Goal: Information Seeking & Learning: Learn about a topic

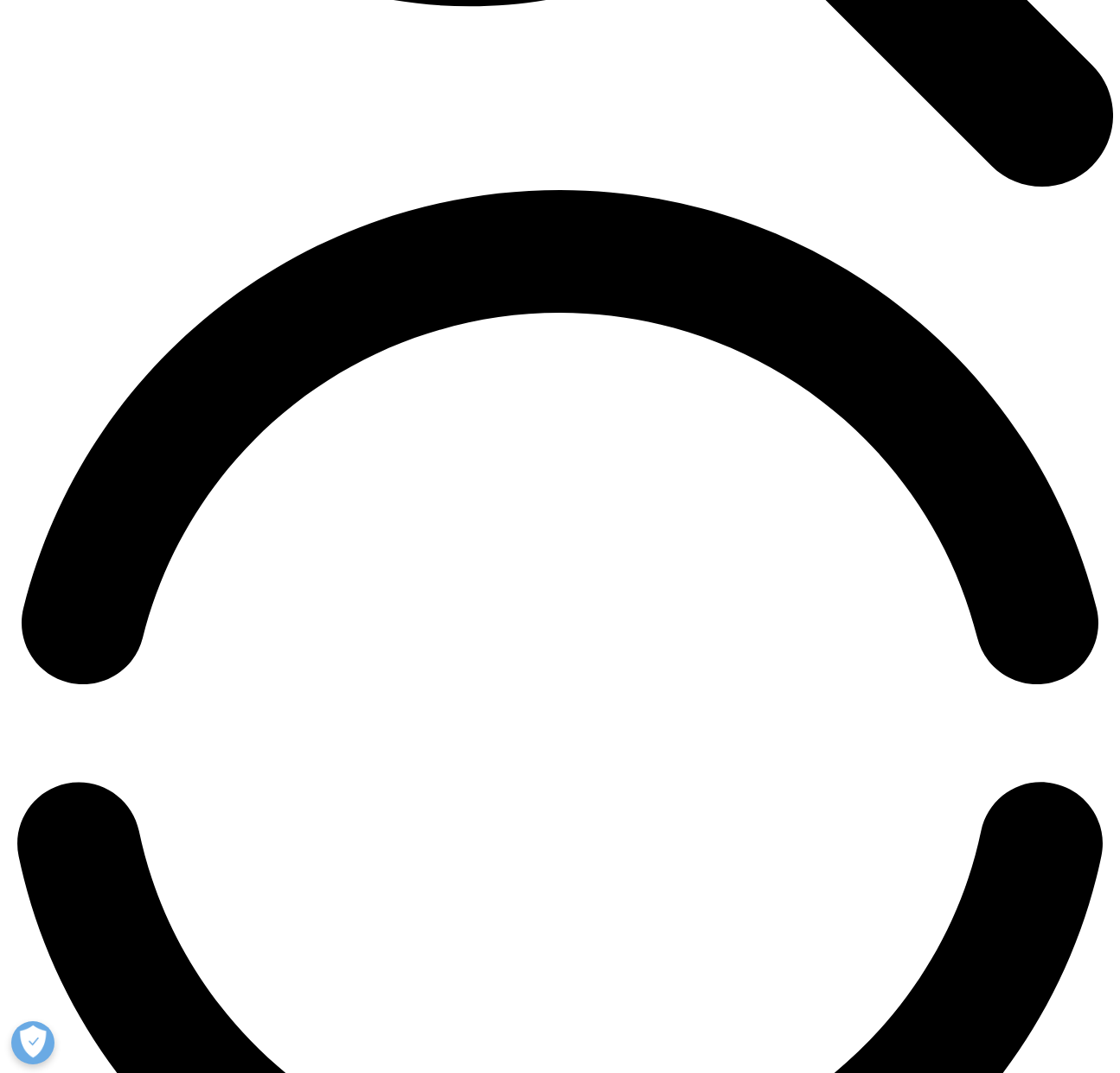
scroll to position [2055, 0]
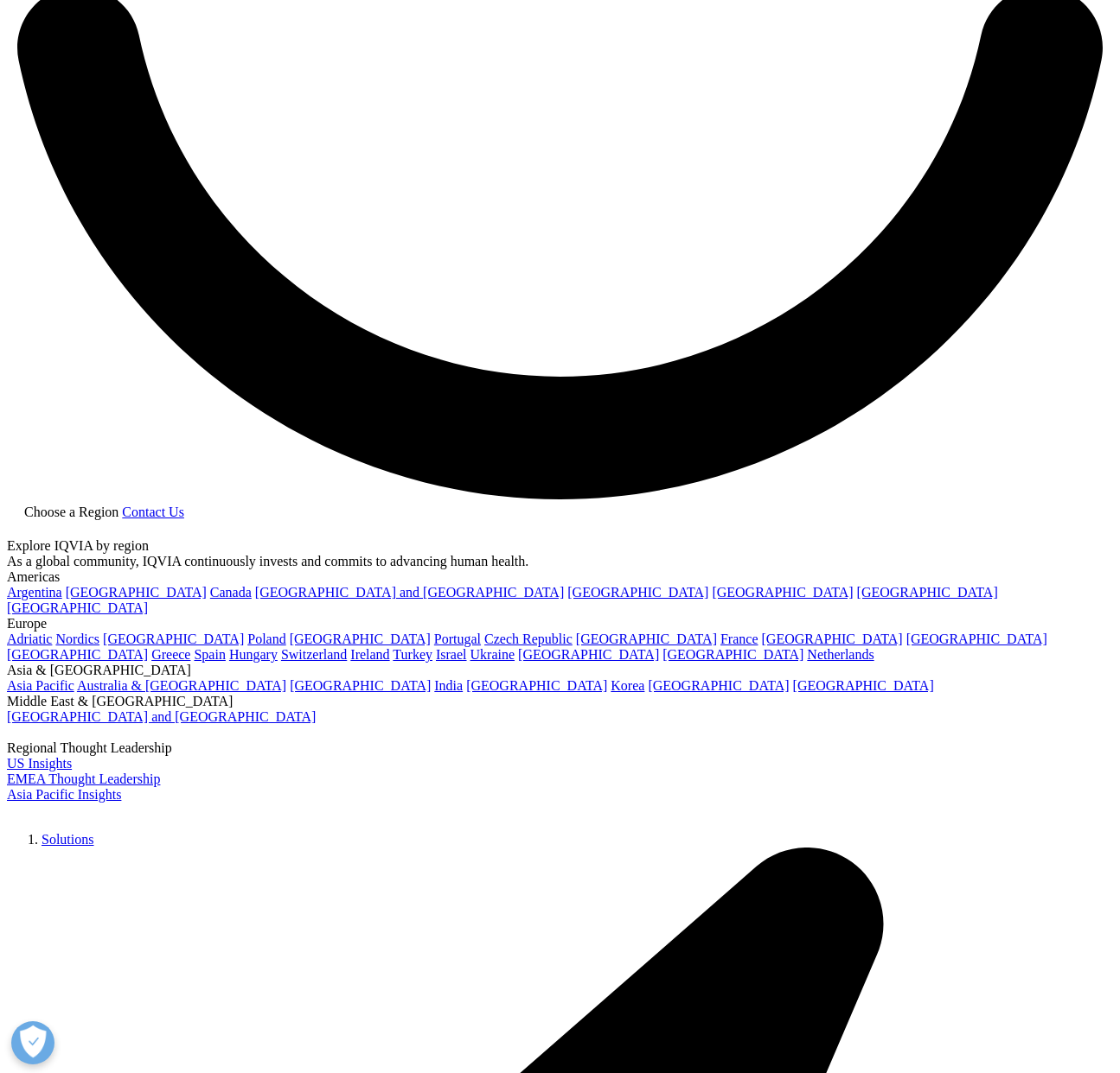
scroll to position [2840, 0]
